Goal: Transaction & Acquisition: Download file/media

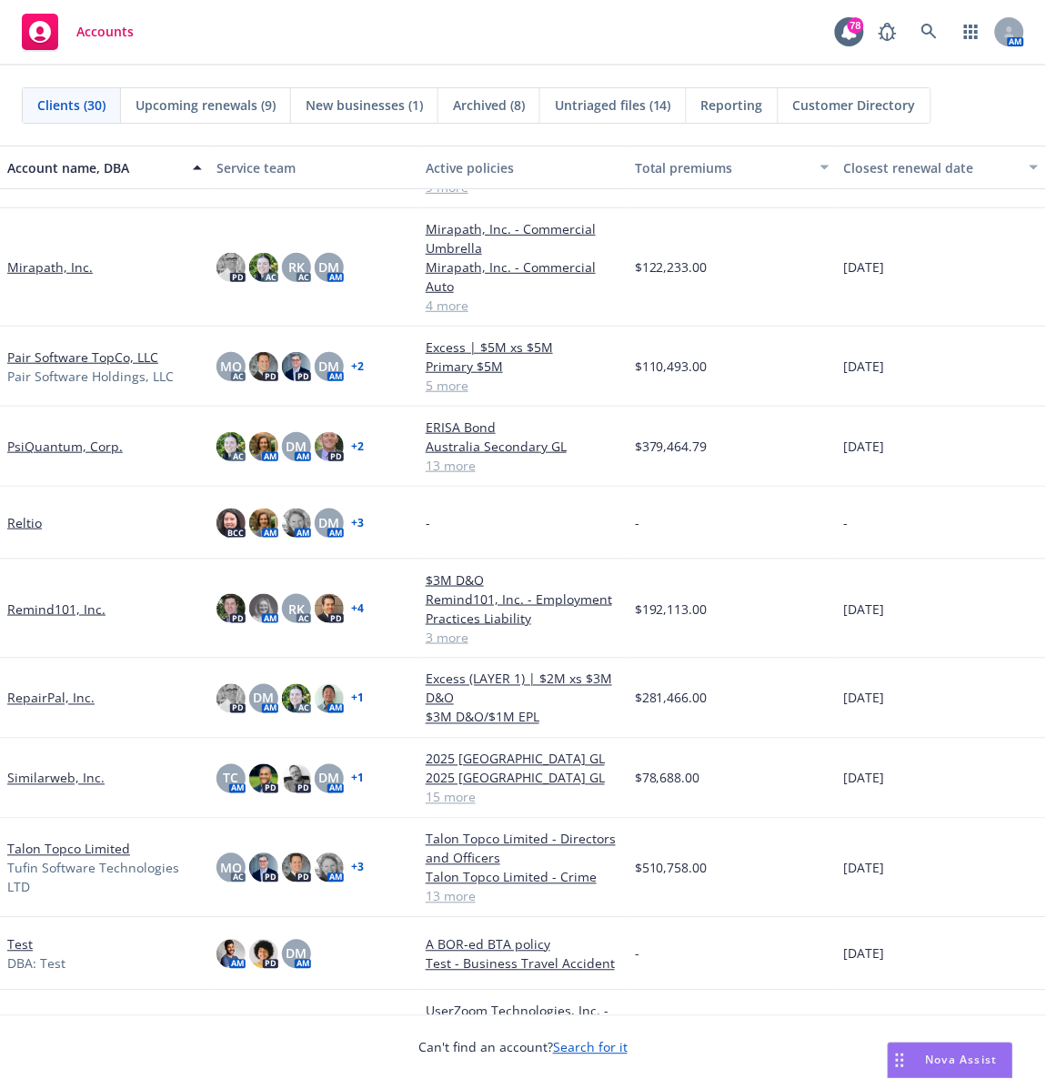
scroll to position [1390, 0]
click at [339, 9] on div "Accounts 78 AM" at bounding box center [523, 33] width 1046 height 66
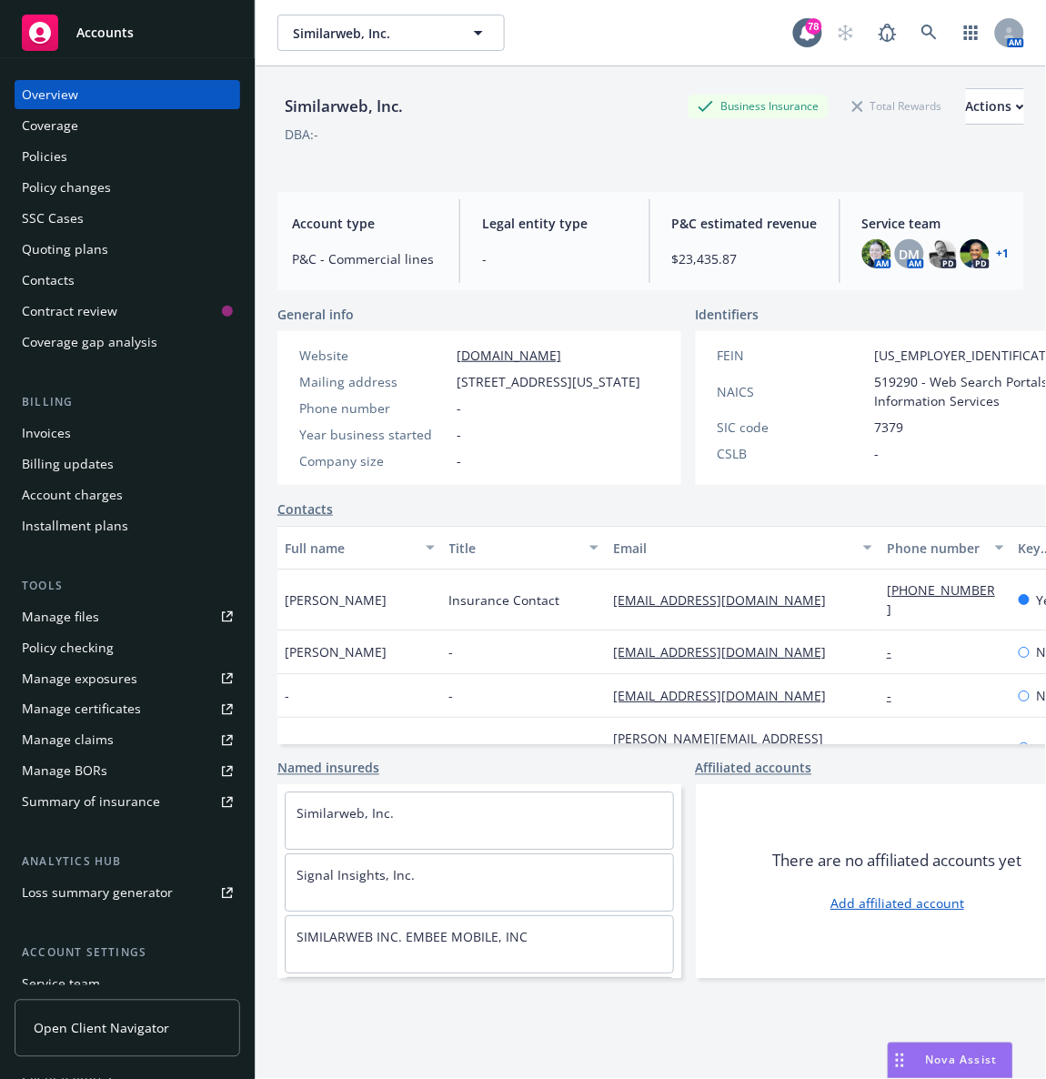
click at [58, 156] on div "Policies" at bounding box center [44, 156] width 45 height 29
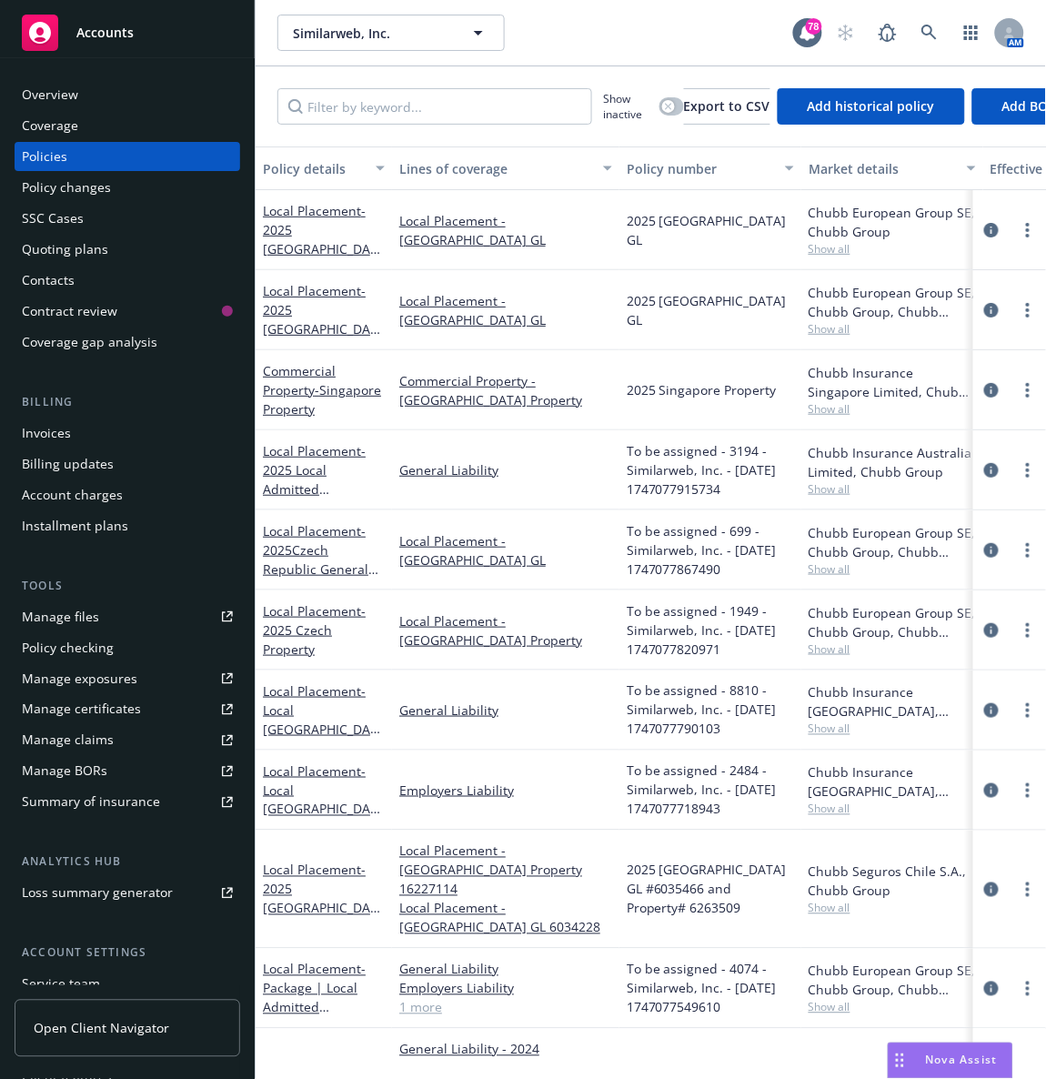
click at [560, 38] on div "Similarweb, Inc. Similarweb, Inc." at bounding box center [536, 33] width 516 height 36
click at [66, 621] on div "Manage files" at bounding box center [60, 616] width 77 height 29
click at [167, 37] on div "Accounts" at bounding box center [127, 33] width 211 height 36
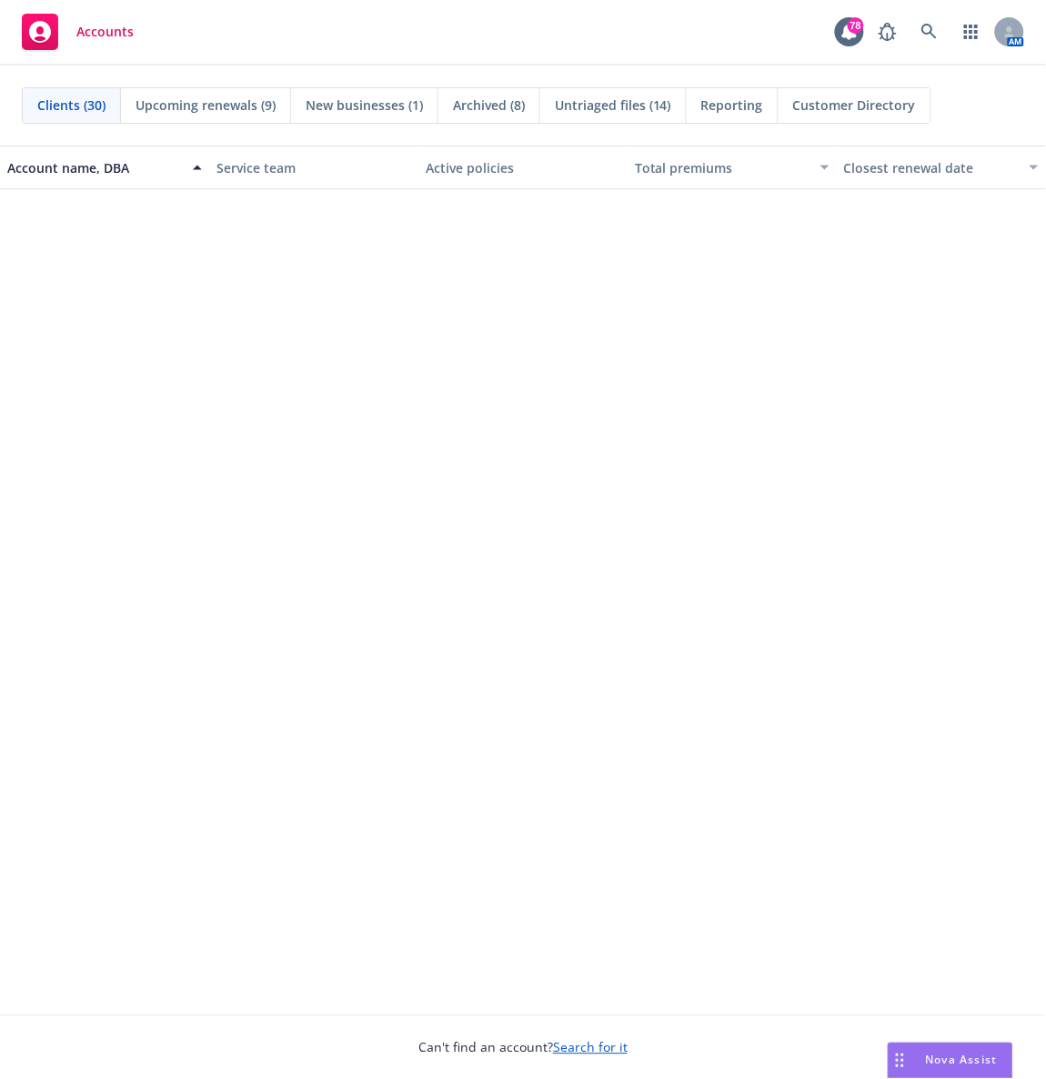
scroll to position [1427, 0]
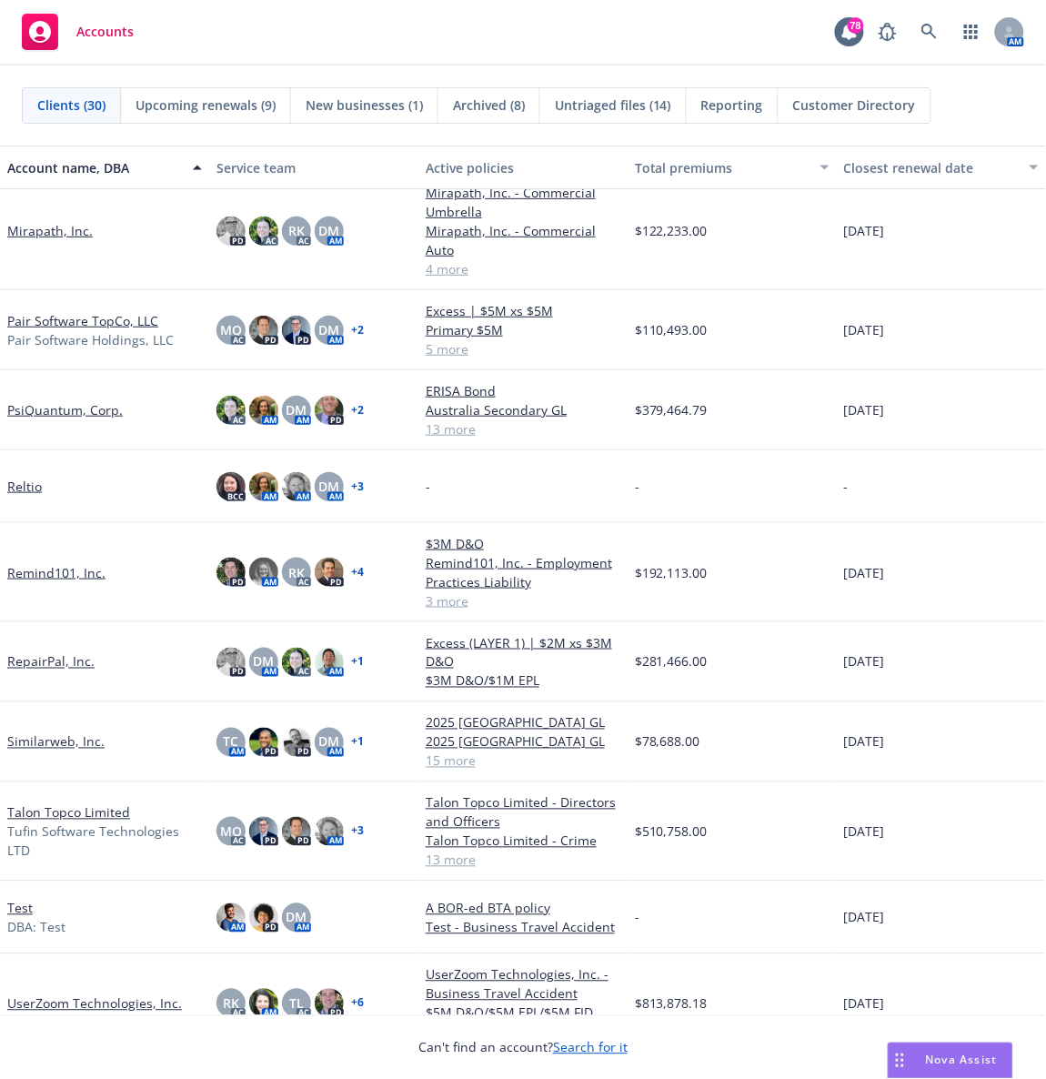
click at [103, 1004] on link "UserZoom Technologies, Inc." at bounding box center [94, 1003] width 175 height 19
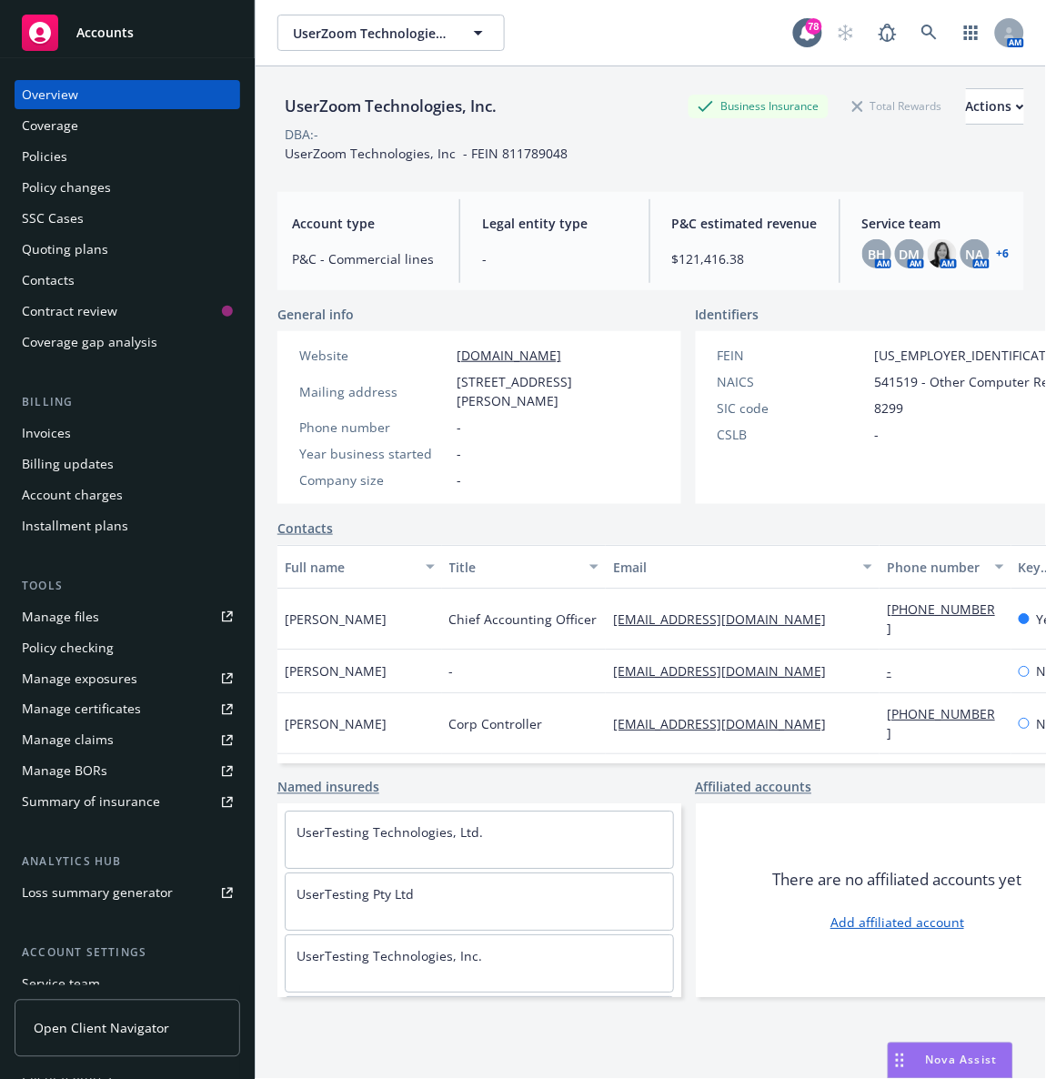
click at [74, 150] on div "Policies" at bounding box center [127, 156] width 211 height 29
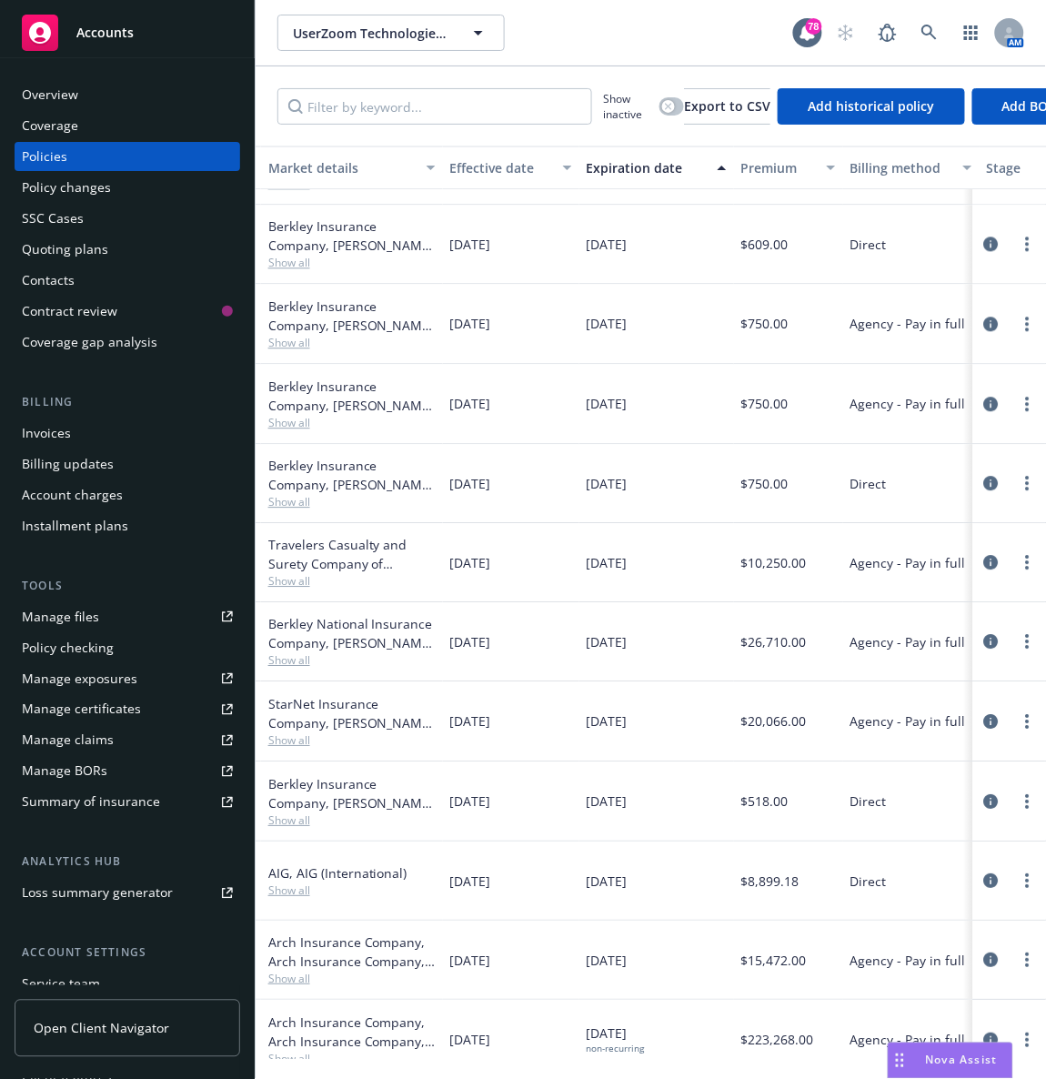
scroll to position [836, 540]
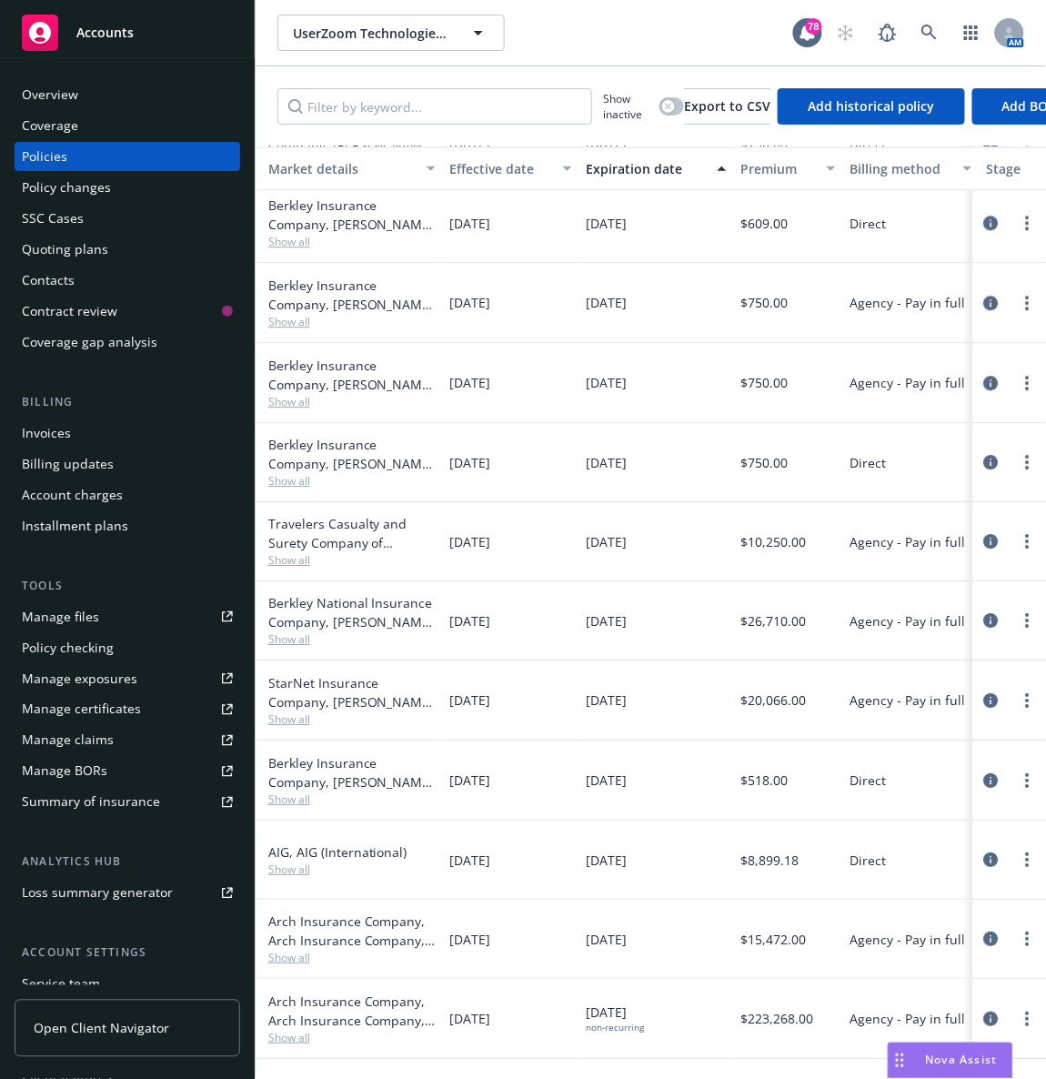
click at [567, 57] on div "UserZoom Technologies, Inc. UserZoom Technologies, Inc. 78 AM" at bounding box center [651, 33] width 791 height 66
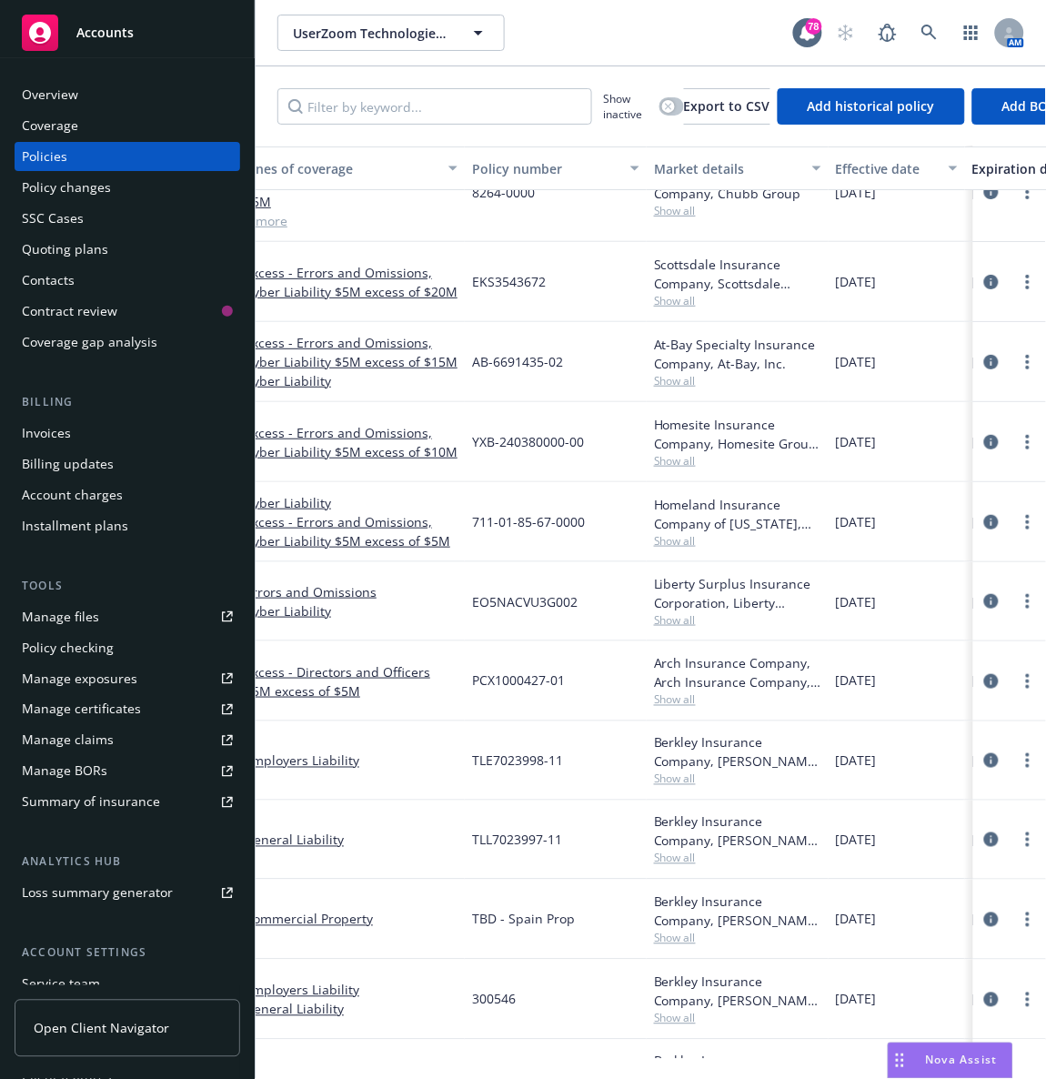
scroll to position [47, 162]
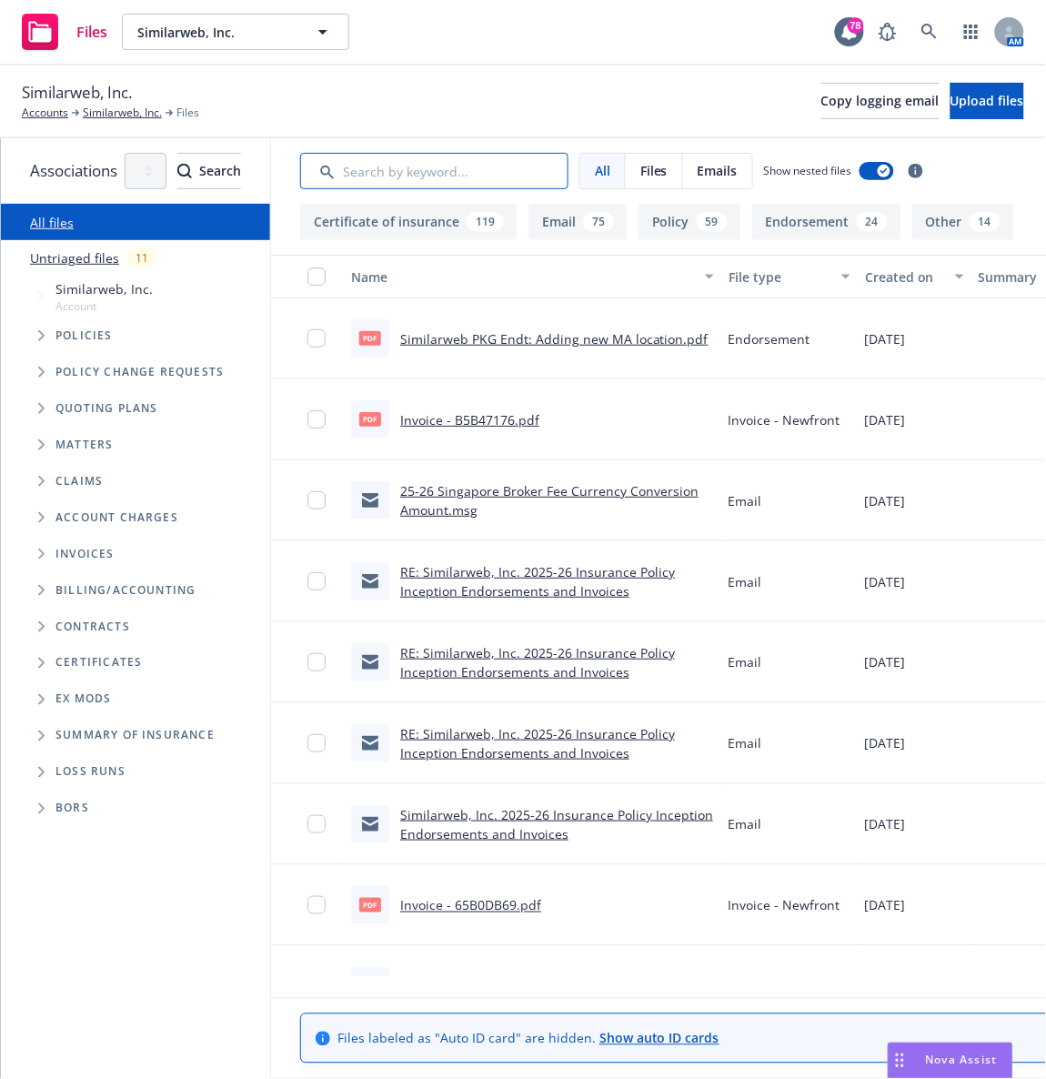
click at [518, 175] on input "Search by keyword..." at bounding box center [434, 171] width 268 height 36
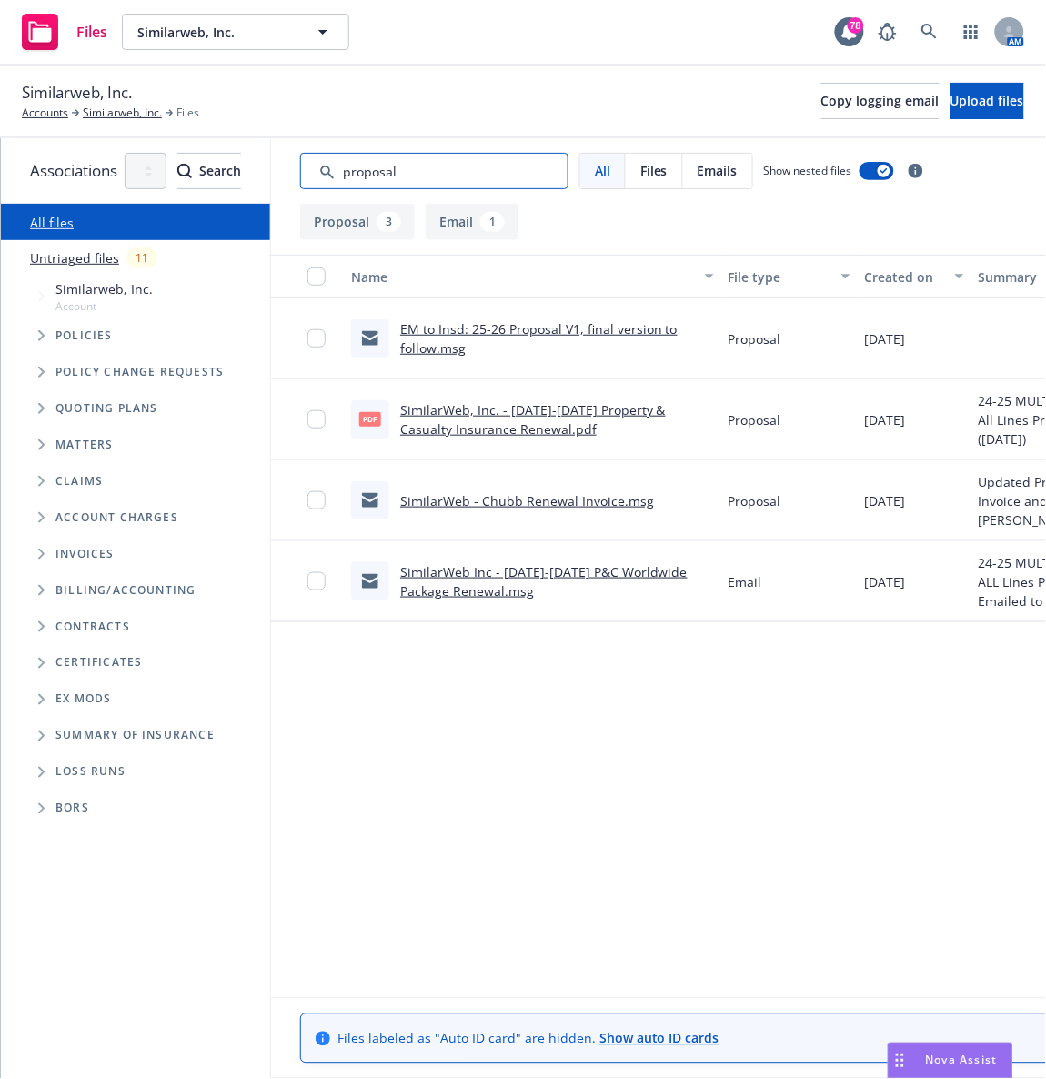
type input "proposal"
click at [556, 332] on link "EM to Insd: 25-26 Proposal V1, final version to follow.msg" at bounding box center [539, 338] width 278 height 36
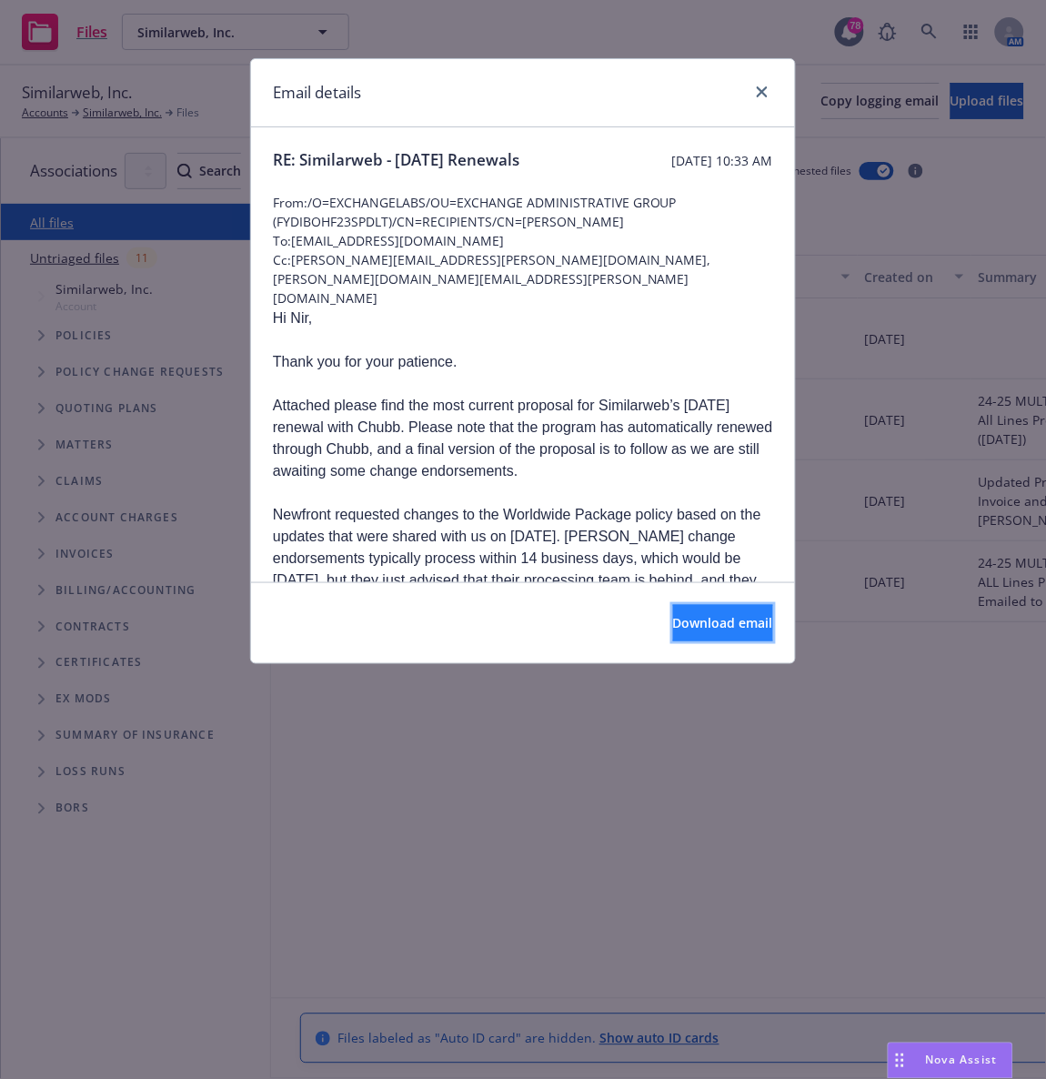
click at [684, 624] on span "Download email" at bounding box center [723, 622] width 100 height 17
click at [757, 87] on icon "close" at bounding box center [762, 91] width 11 height 11
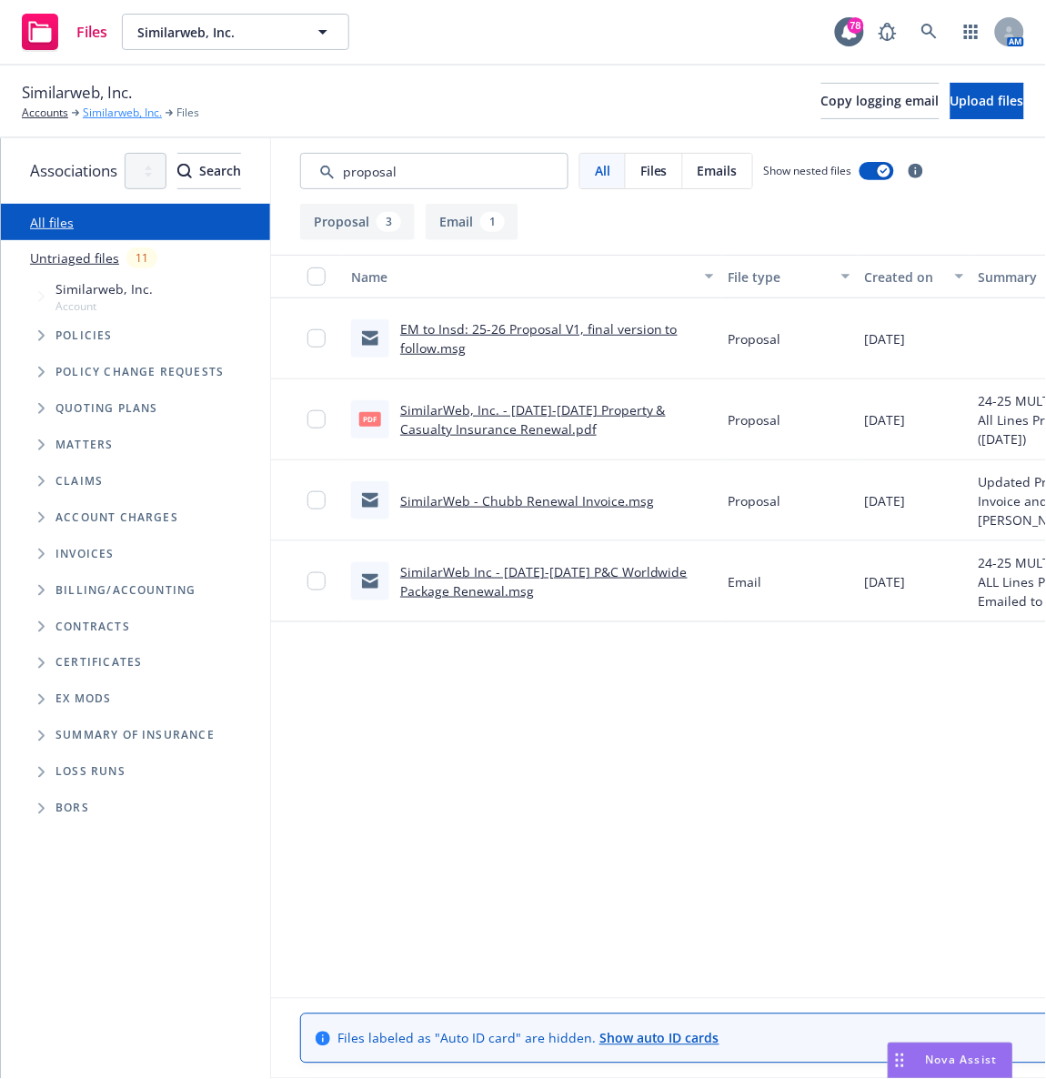
click at [106, 115] on link "Similarweb, Inc." at bounding box center [122, 113] width 79 height 16
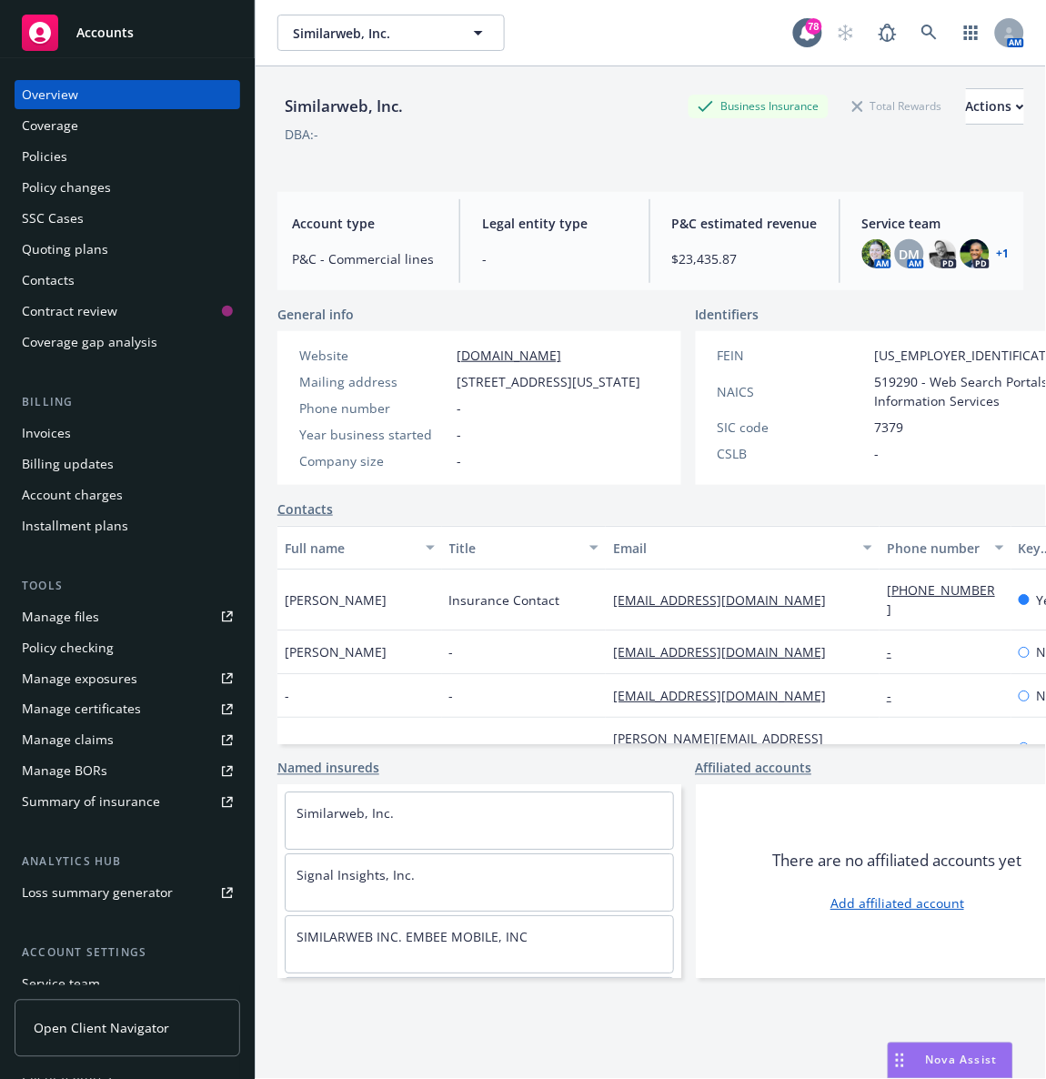
click at [86, 160] on div "Policies" at bounding box center [127, 156] width 211 height 29
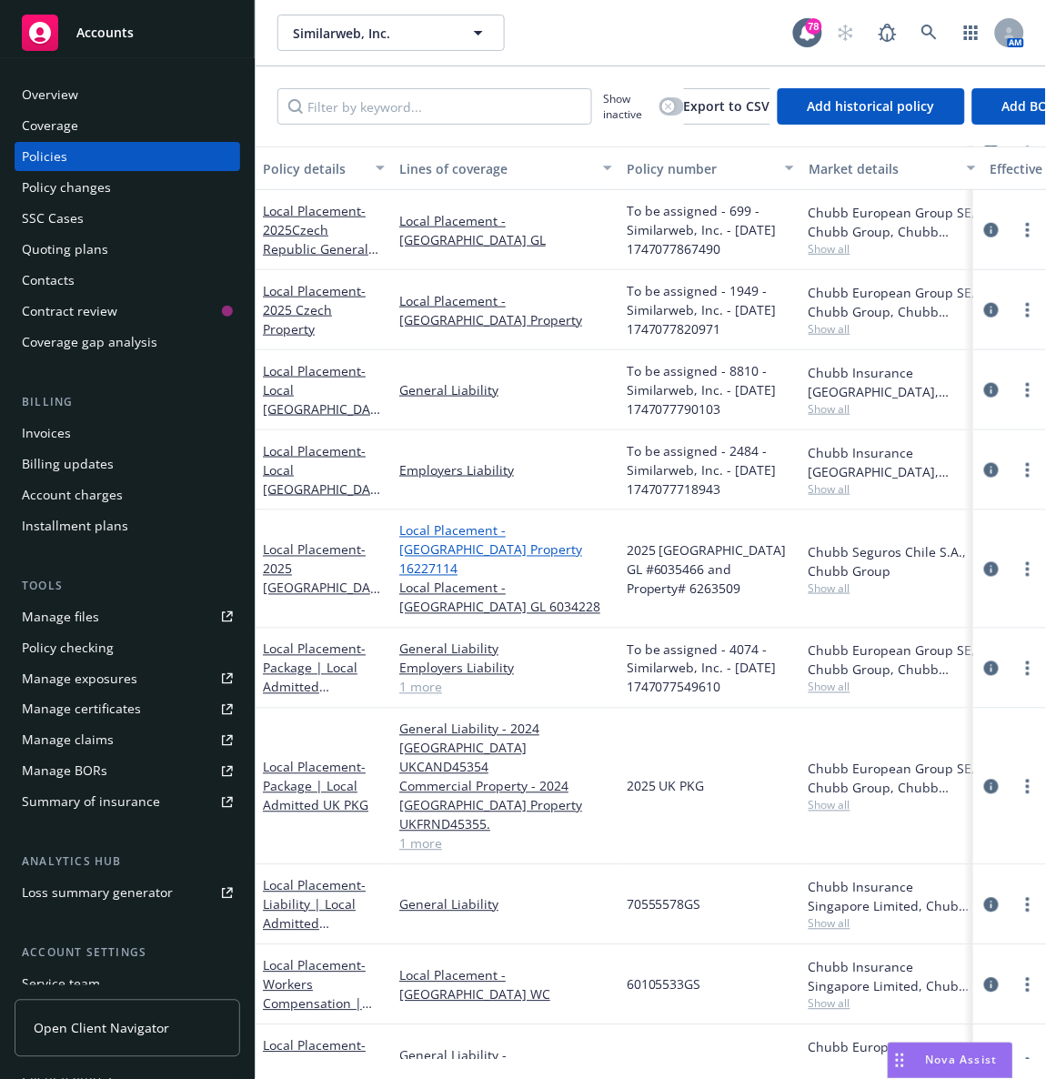
scroll to position [318, 0]
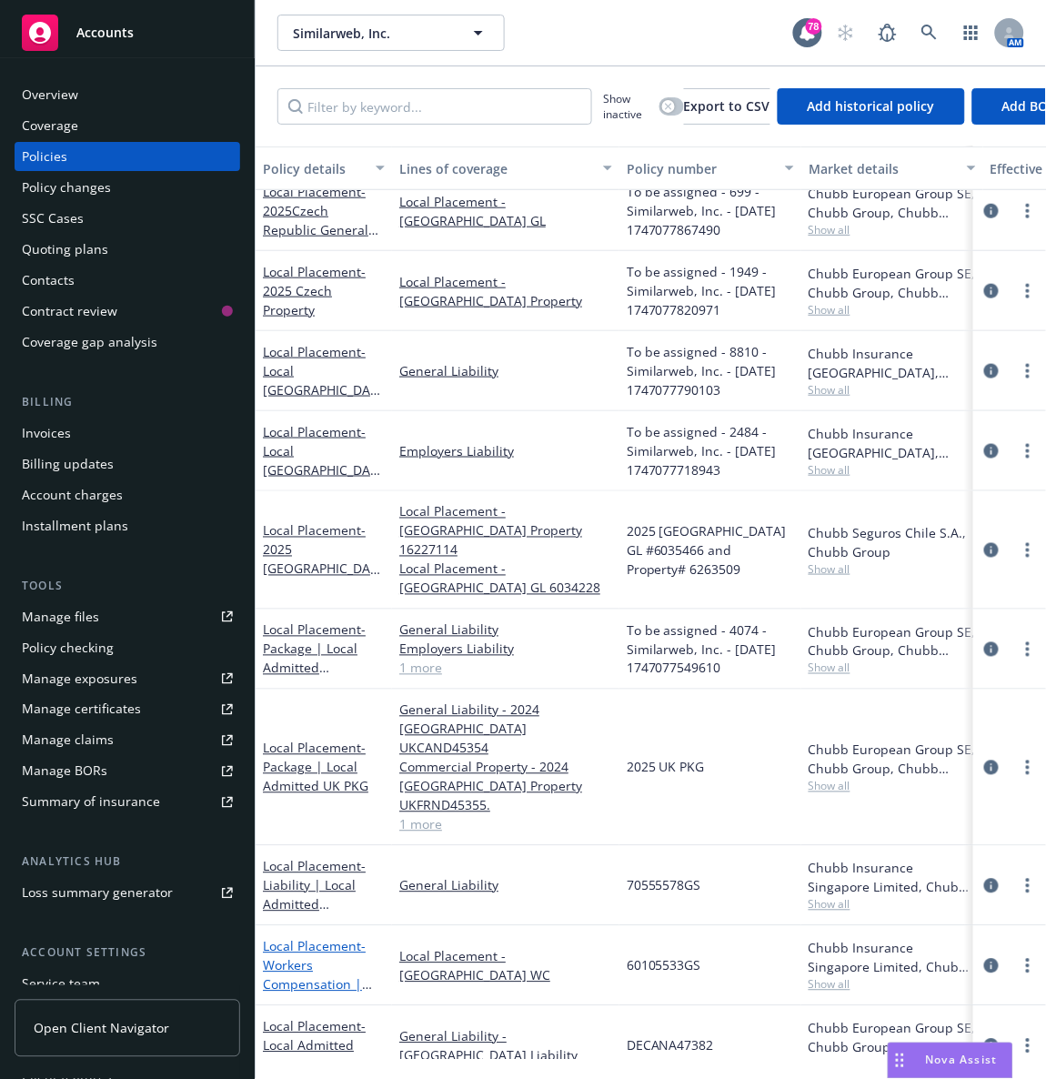
click at [334, 938] on link "Local Placement - Workers Compensation | Singapore Work Injury Comp" at bounding box center [320, 994] width 115 height 113
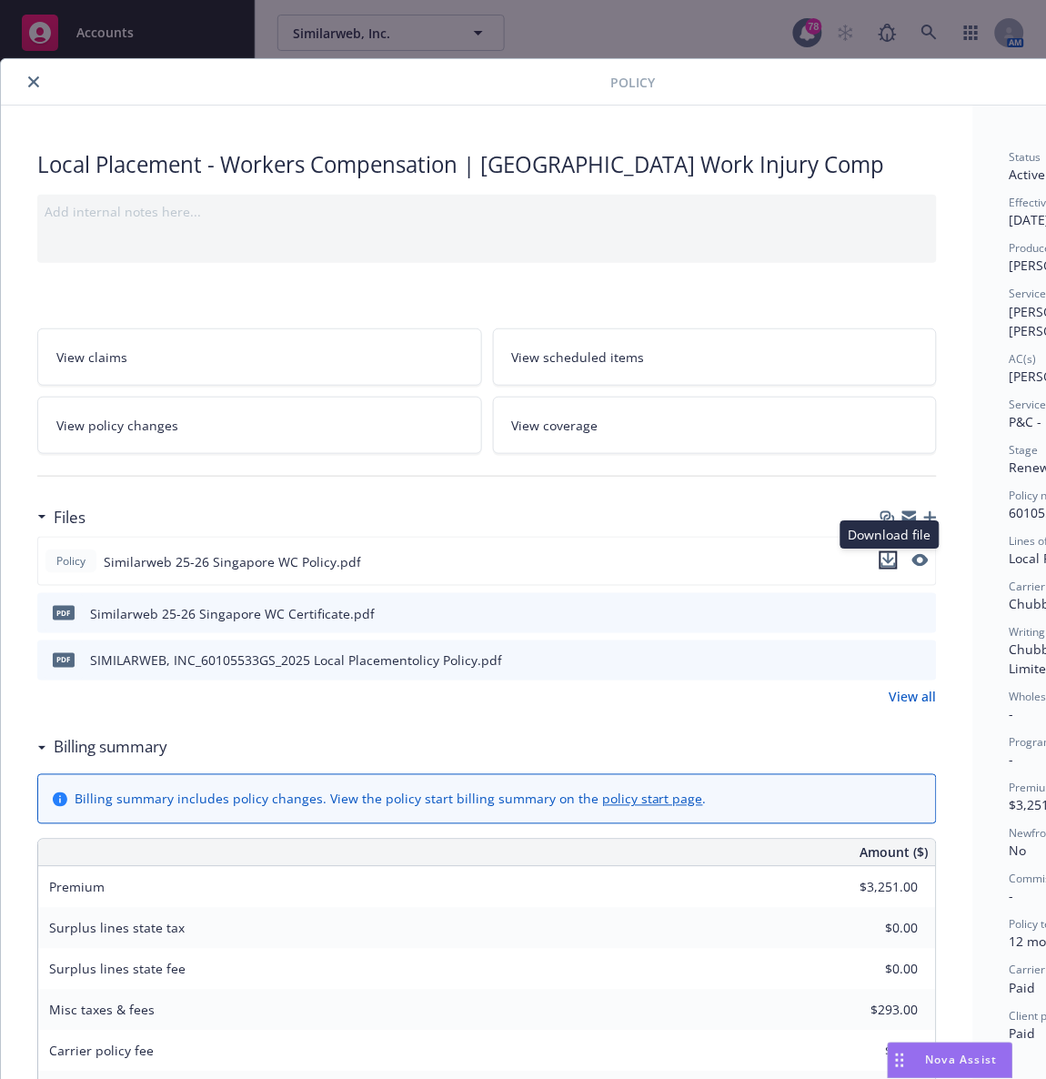
click at [883, 565] on icon "download file" at bounding box center [889, 560] width 15 height 15
click at [414, 97] on div "Policy" at bounding box center [625, 82] width 1249 height 46
click at [35, 84] on icon "close" at bounding box center [33, 81] width 11 height 11
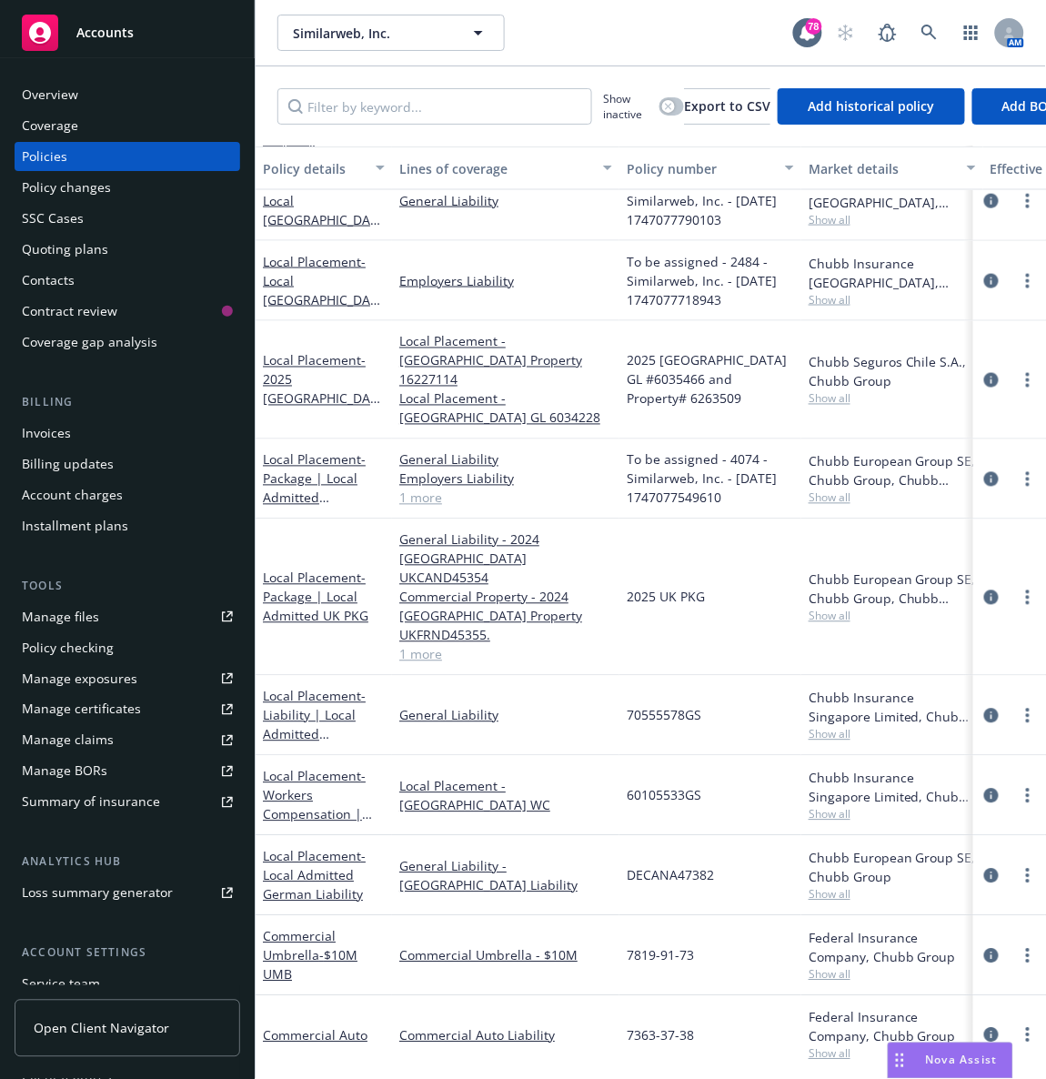
scroll to position [470, 0]
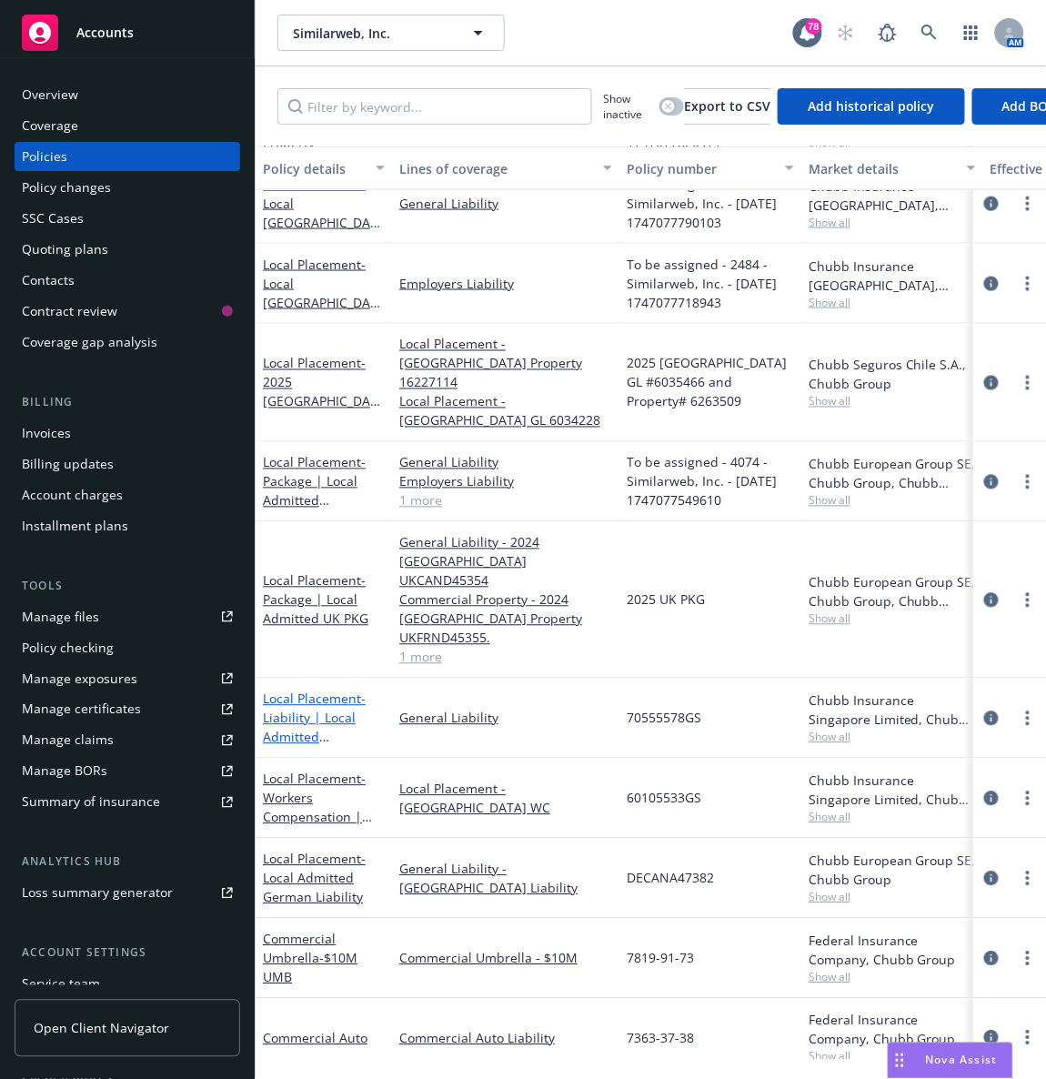
click at [307, 691] on span "- Liability | Local Admitted Singapore GL" at bounding box center [320, 738] width 115 height 94
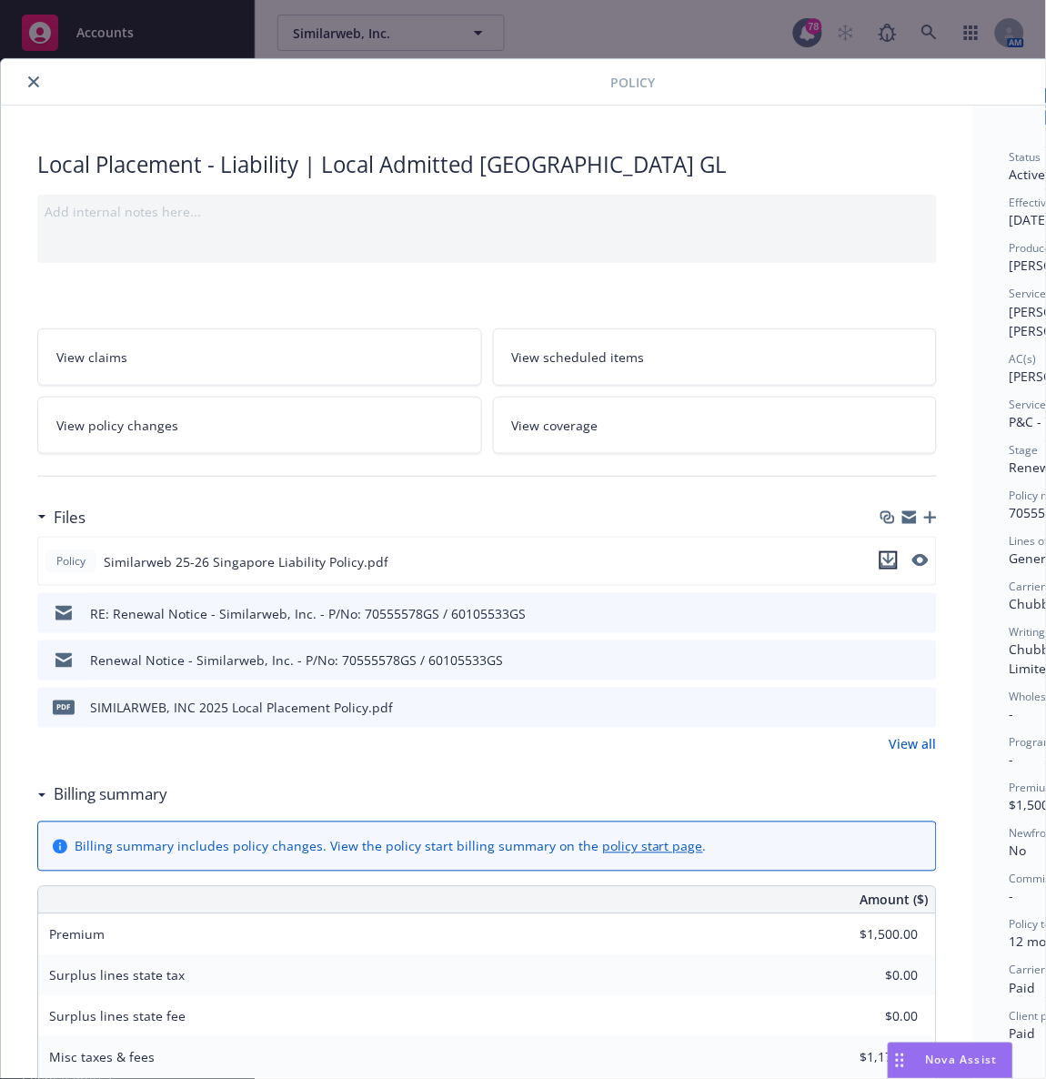
click at [892, 561] on icon "download file" at bounding box center [889, 558] width 12 height 11
click at [278, 86] on div at bounding box center [309, 82] width 602 height 22
click at [31, 86] on icon "close" at bounding box center [33, 81] width 11 height 11
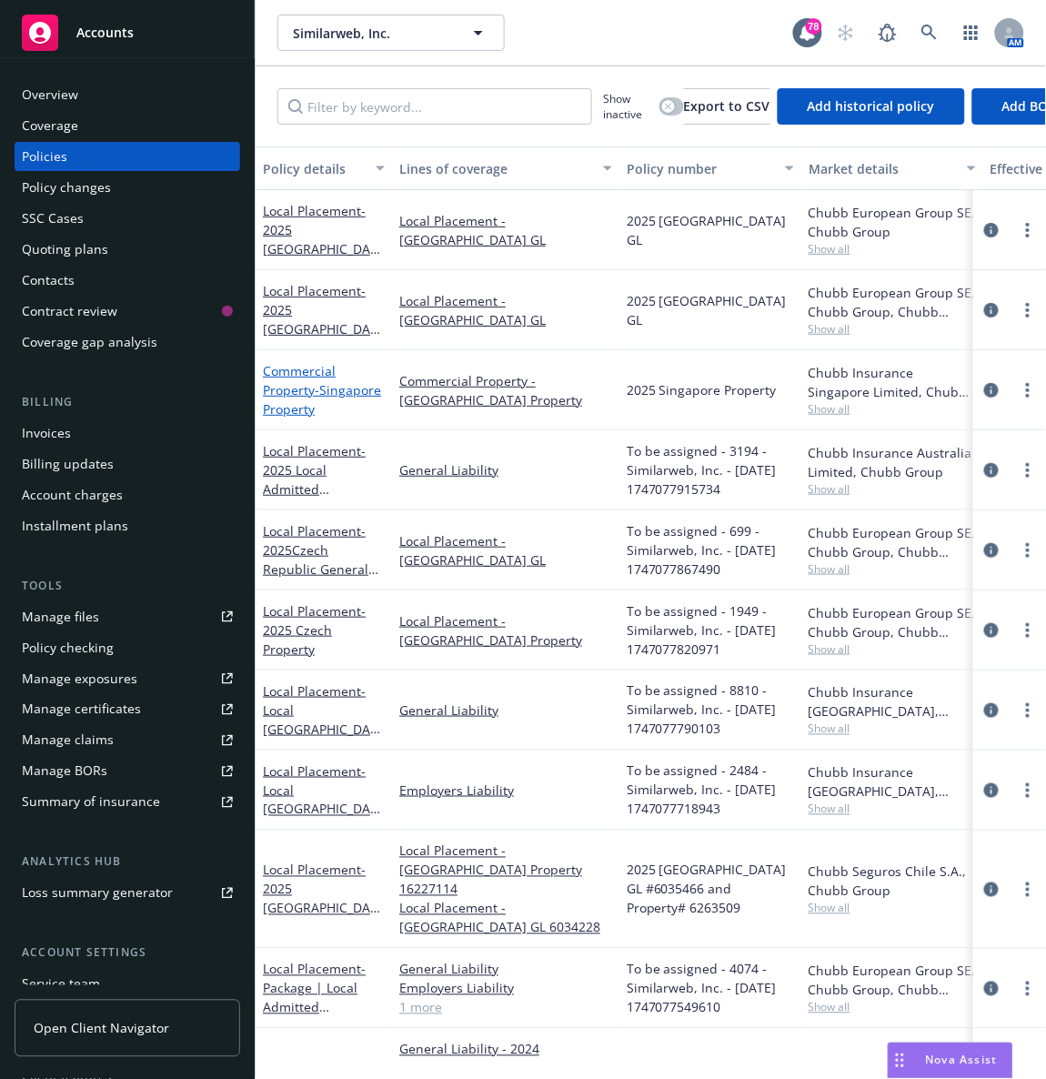
click at [318, 397] on span "- Singapore Property" at bounding box center [322, 399] width 118 height 36
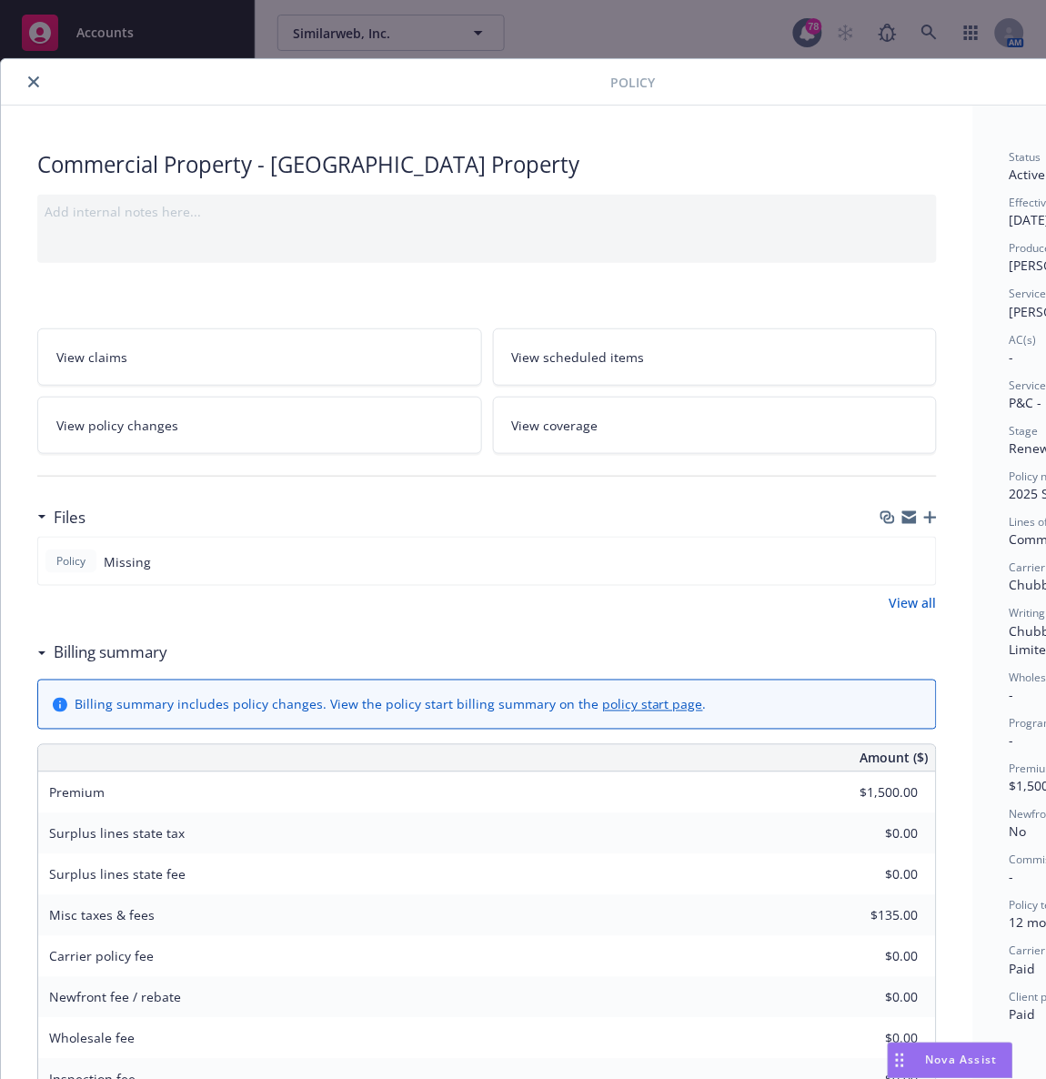
click at [305, 96] on div "Policy" at bounding box center [625, 82] width 1249 height 46
click at [31, 81] on icon "close" at bounding box center [33, 81] width 11 height 11
